Goal: Contribute content: Add original content to the website for others to see

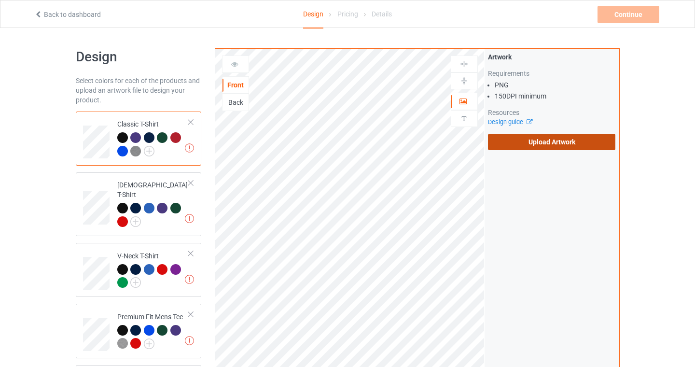
click at [559, 144] on label "Upload Artwork" at bounding box center [552, 142] width 128 height 16
click at [0, 0] on input "Upload Artwork" at bounding box center [0, 0] width 0 height 0
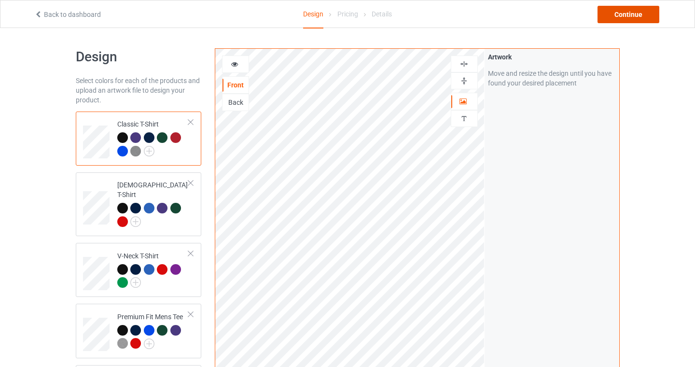
click at [640, 10] on div "Continue" at bounding box center [628, 14] width 62 height 17
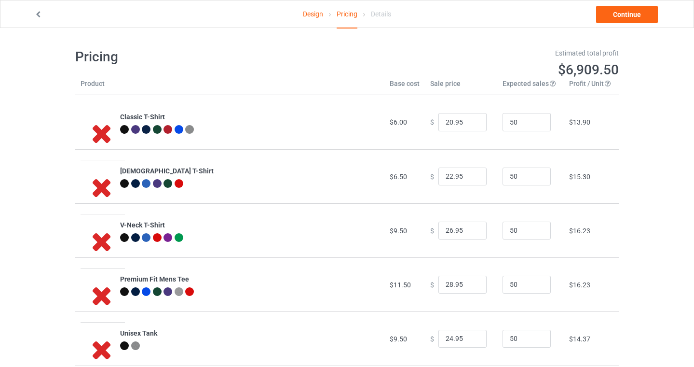
click at [313, 12] on link "Design" at bounding box center [313, 13] width 20 height 27
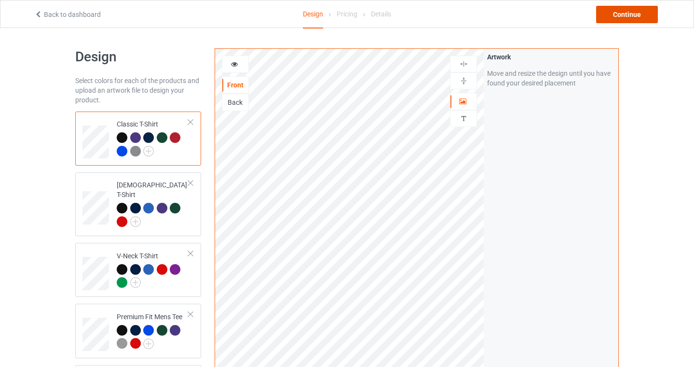
click at [625, 14] on div "Continue" at bounding box center [627, 14] width 62 height 17
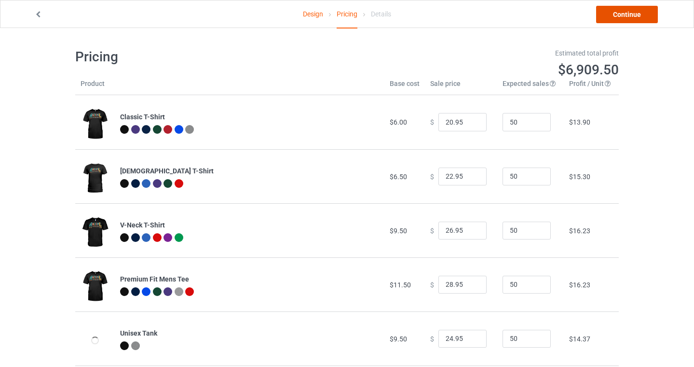
click at [634, 21] on link "Continue" at bounding box center [627, 14] width 62 height 17
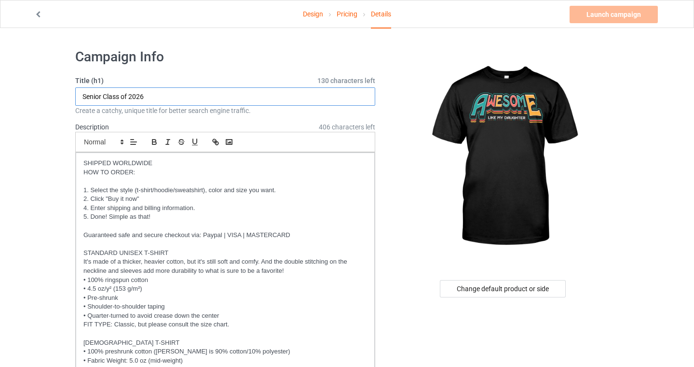
click at [166, 94] on input "Senior Class of 2026" at bounding box center [225, 96] width 300 height 18
click at [161, 99] on input "Senior Class of 2026" at bounding box center [225, 96] width 300 height 18
type input "Awesome Like My Daughter"
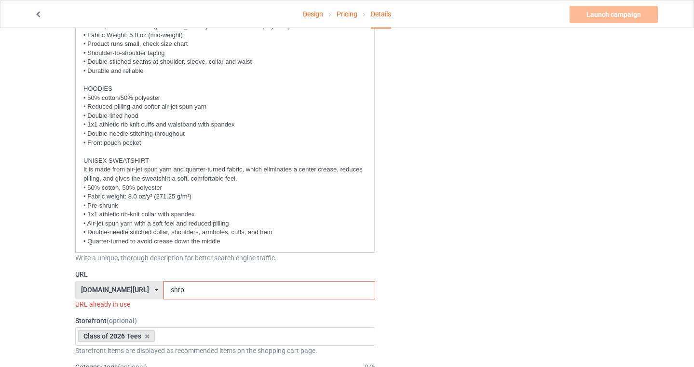
scroll to position [354, 0]
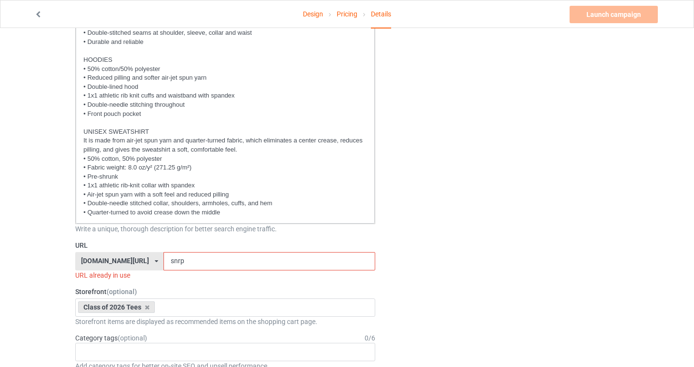
click at [165, 261] on input "snrp" at bounding box center [269, 261] width 211 height 18
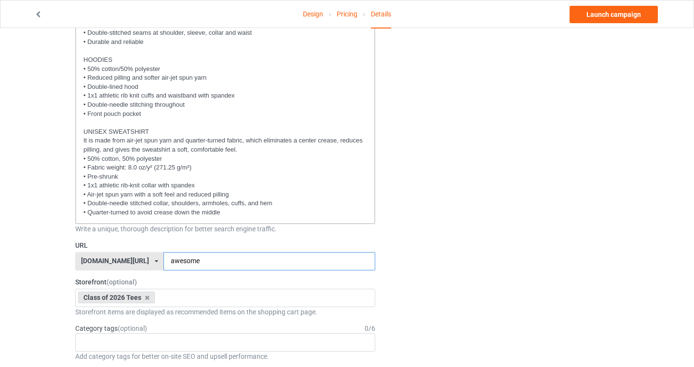
type input "awesome"
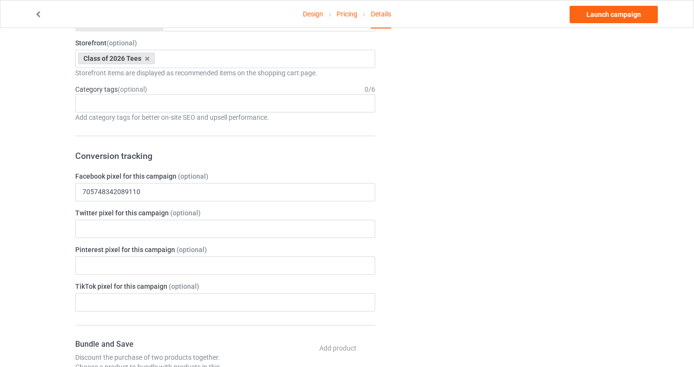
scroll to position [562, 0]
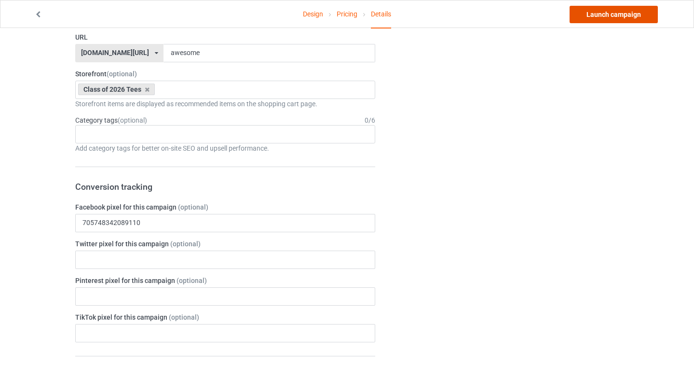
click at [601, 13] on link "Launch campaign" at bounding box center [614, 14] width 88 height 17
